Goal: Task Accomplishment & Management: Manage account settings

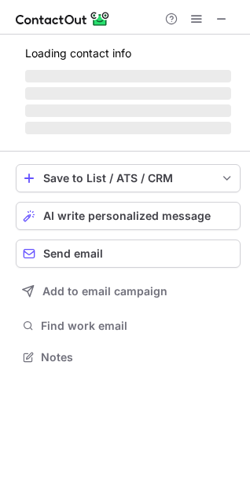
scroll to position [342, 250]
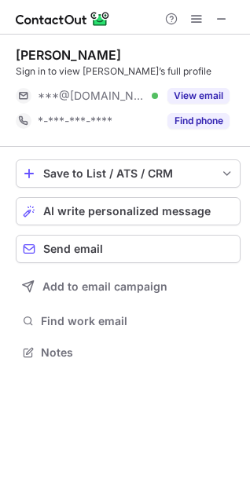
scroll to position [342, 250]
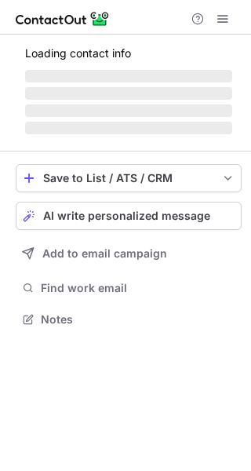
scroll to position [304, 251]
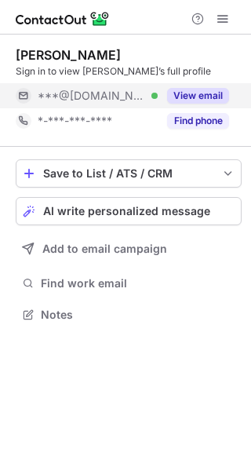
click at [188, 97] on button "View email" at bounding box center [198, 96] width 62 height 16
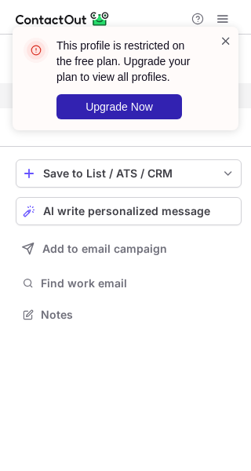
click at [226, 40] on span at bounding box center [226, 41] width 13 height 16
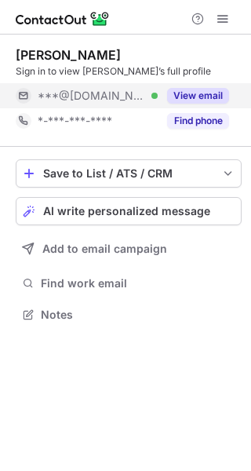
click at [221, 19] on span at bounding box center [223, 19] width 13 height 13
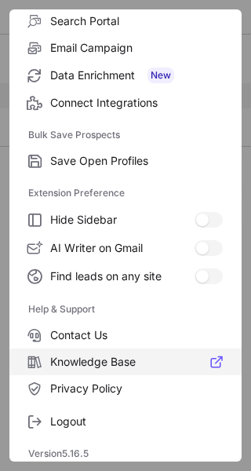
scroll to position [183, 0]
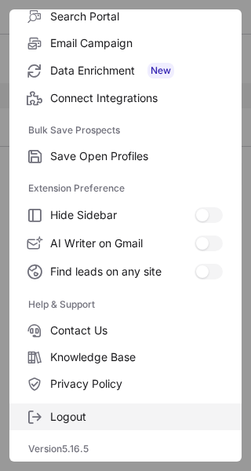
click at [59, 419] on span "Logout" at bounding box center [136, 417] width 173 height 14
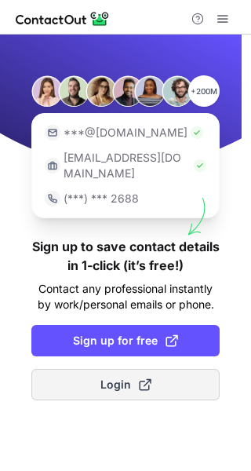
click at [117, 377] on span "Login" at bounding box center [126, 385] width 51 height 16
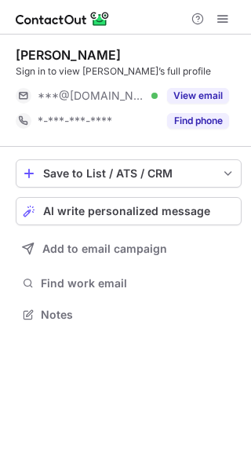
scroll to position [304, 251]
click at [227, 15] on span at bounding box center [223, 19] width 13 height 13
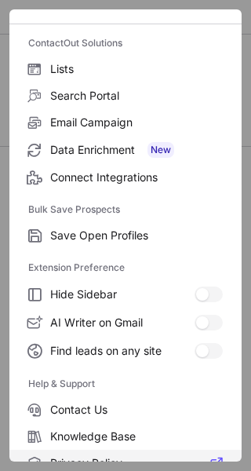
scroll to position [183, 0]
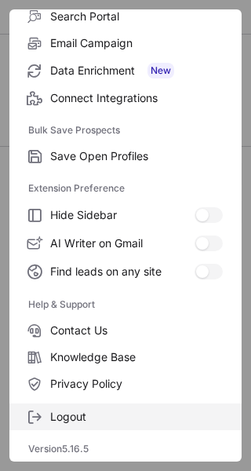
click at [112, 411] on span "Logout" at bounding box center [136, 417] width 173 height 14
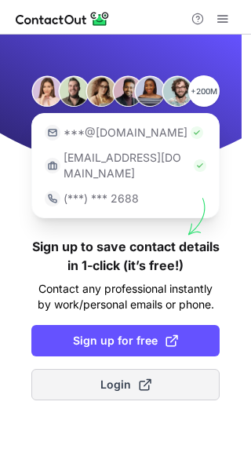
click at [132, 377] on span "Login" at bounding box center [126, 385] width 51 height 16
